Goal: Task Accomplishment & Management: Use online tool/utility

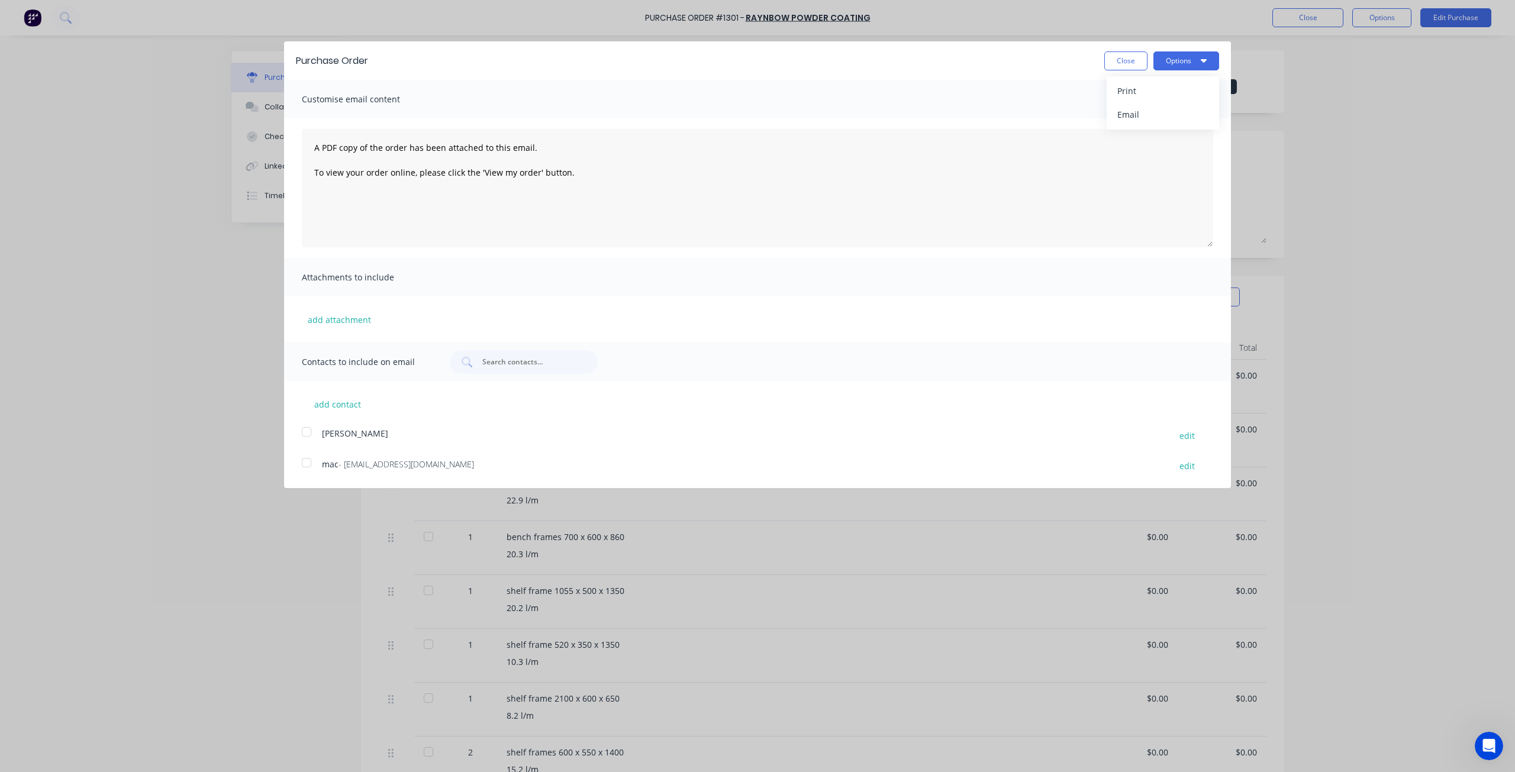
drag, startPoint x: 1127, startPoint y: 56, endPoint x: 1352, endPoint y: 2, distance: 231.1
click at [1128, 55] on button "Close" at bounding box center [1125, 60] width 43 height 19
type textarea "x"
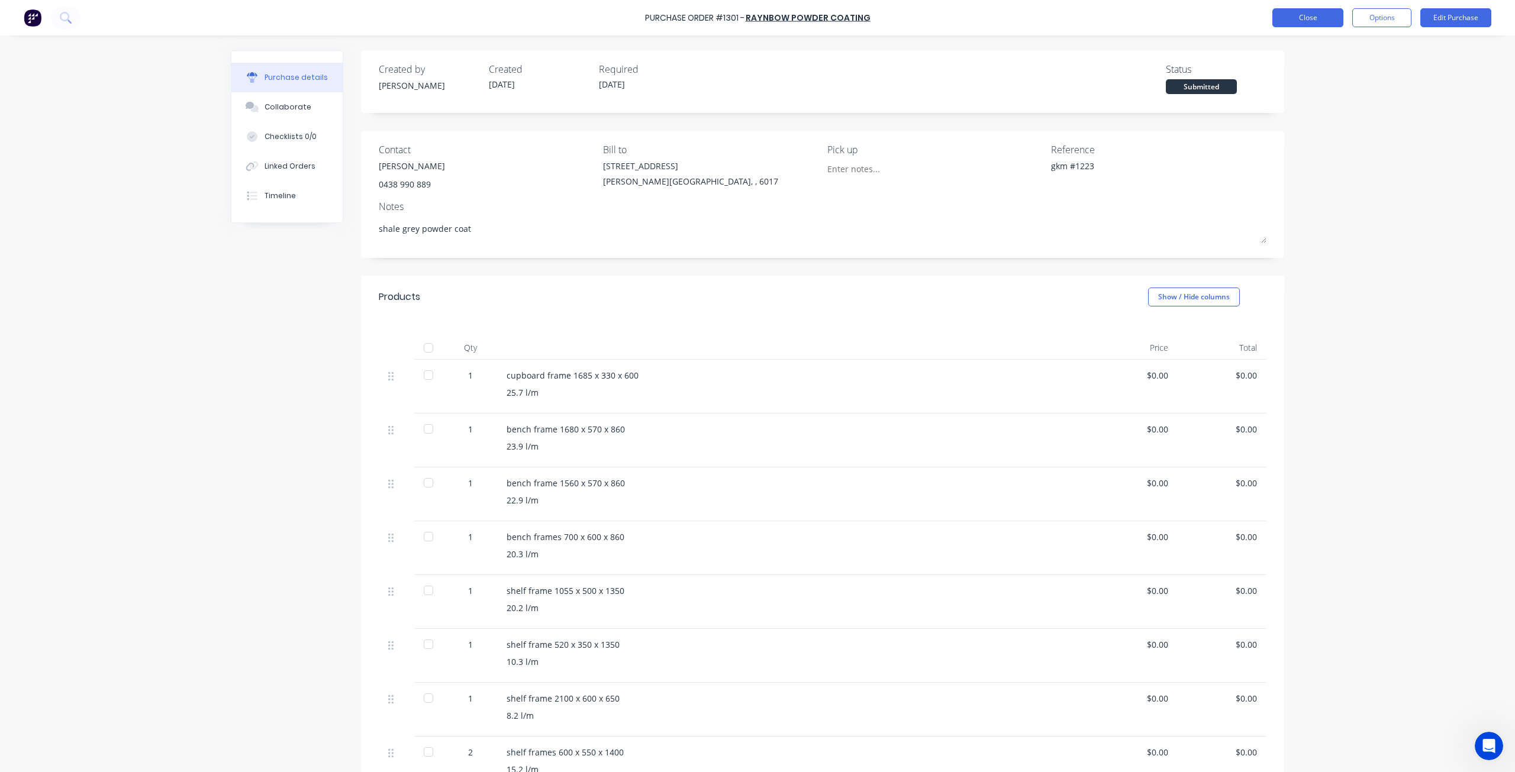
click at [1306, 21] on button "Close" at bounding box center [1307, 17] width 71 height 19
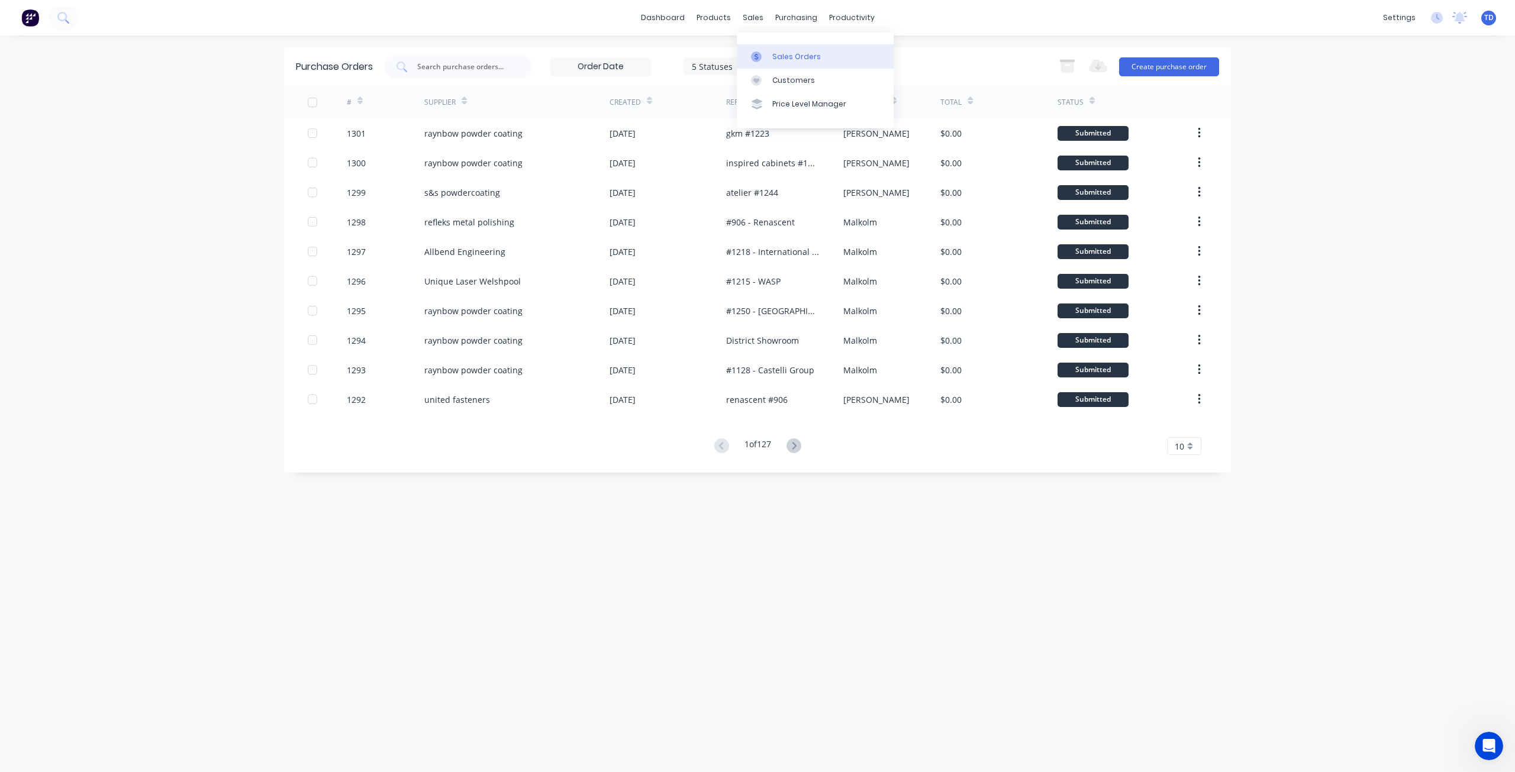
click at [769, 54] on link "Sales Orders" at bounding box center [815, 56] width 157 height 24
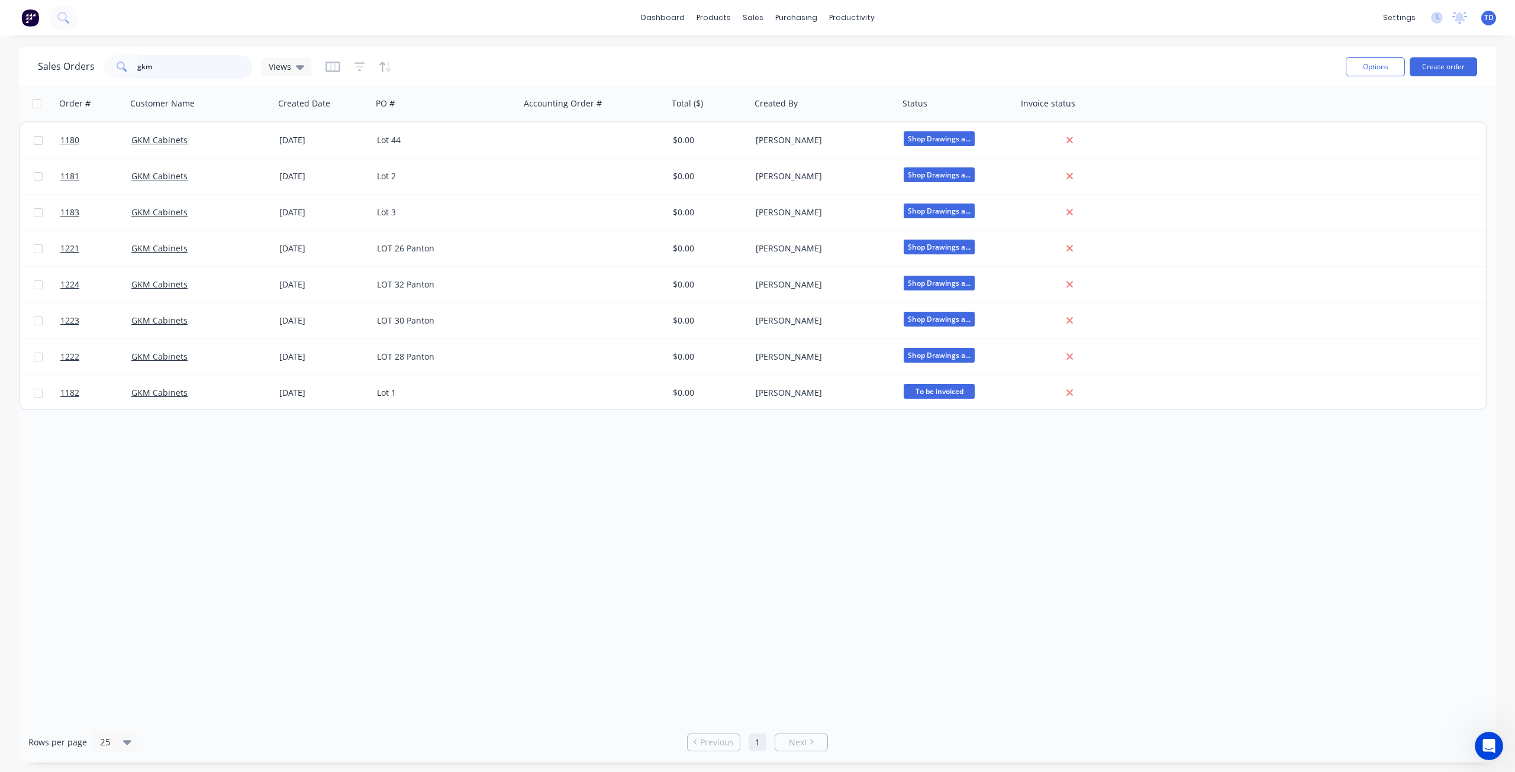
drag, startPoint x: 160, startPoint y: 68, endPoint x: 33, endPoint y: 62, distance: 127.4
click at [33, 62] on div "Sales Orders gkm Views Options Create order" at bounding box center [757, 66] width 1477 height 38
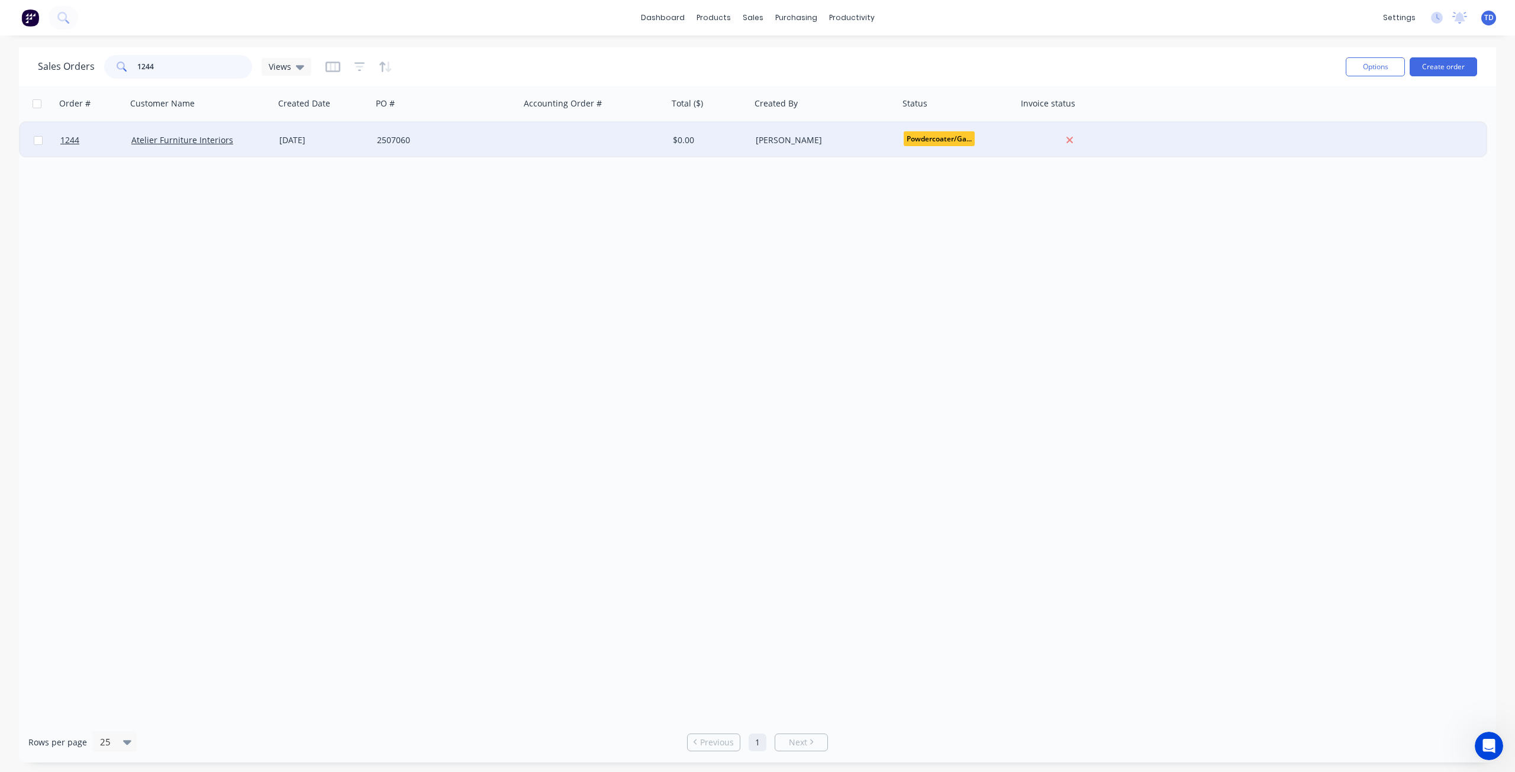
type input "1244"
click at [362, 136] on div "[DATE]" at bounding box center [323, 140] width 88 height 12
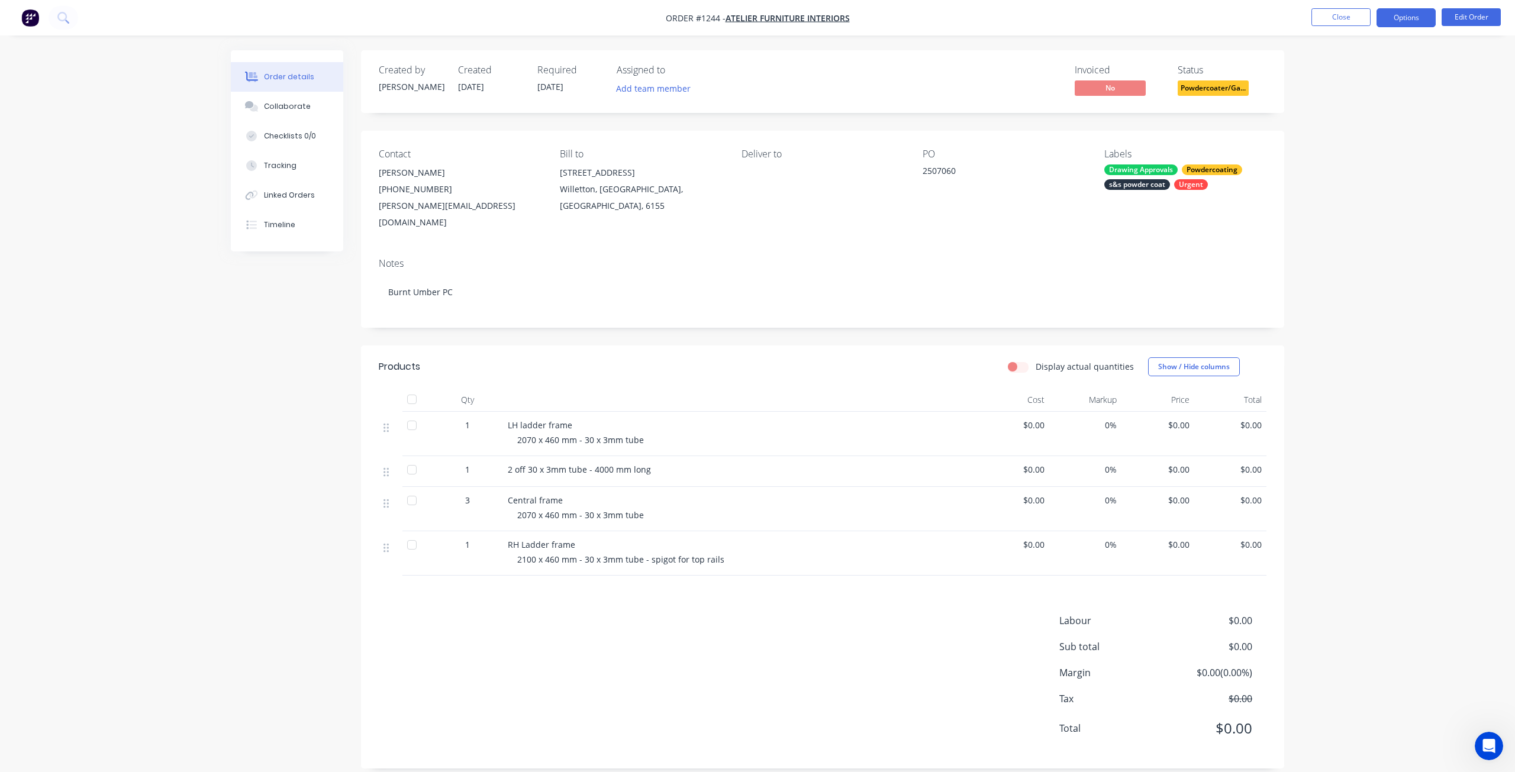
click at [1382, 20] on button "Options" at bounding box center [1406, 17] width 59 height 19
click at [1364, 167] on div "Delivery Docket" at bounding box center [1370, 166] width 109 height 17
click at [1358, 125] on div "Without pricing" at bounding box center [1370, 119] width 109 height 17
